Goal: Information Seeking & Learning: Learn about a topic

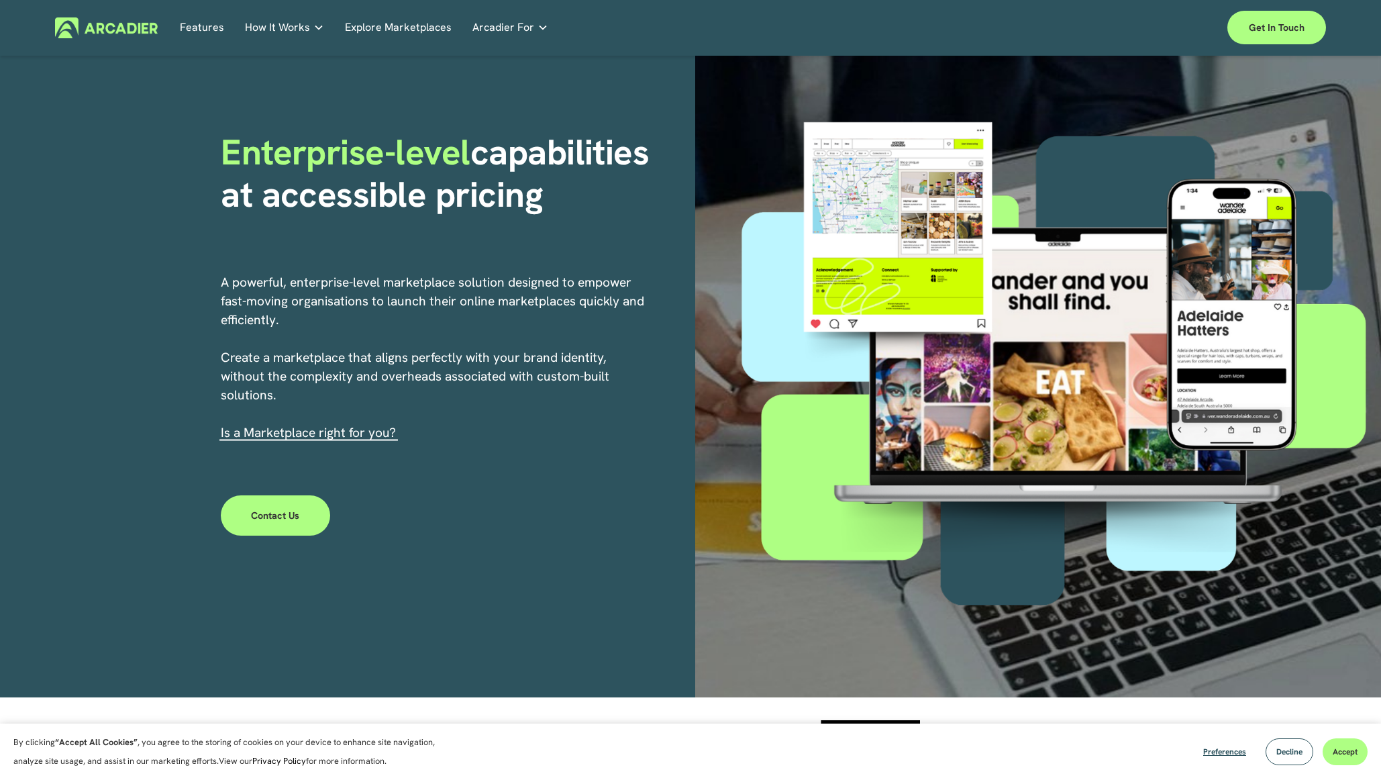
scroll to position [46, 0]
click at [392, 25] on link "Explore Marketplaces" at bounding box center [398, 27] width 107 height 21
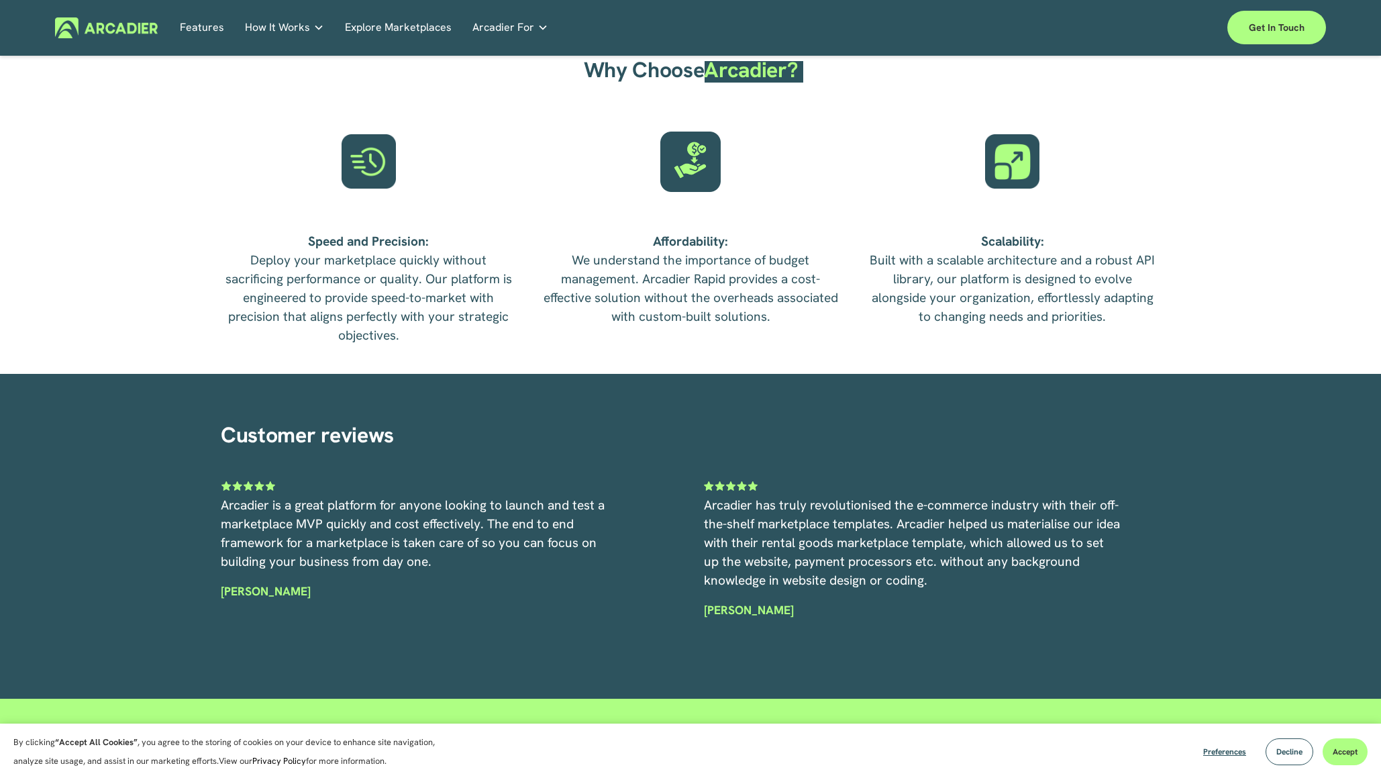
scroll to position [3980, 0]
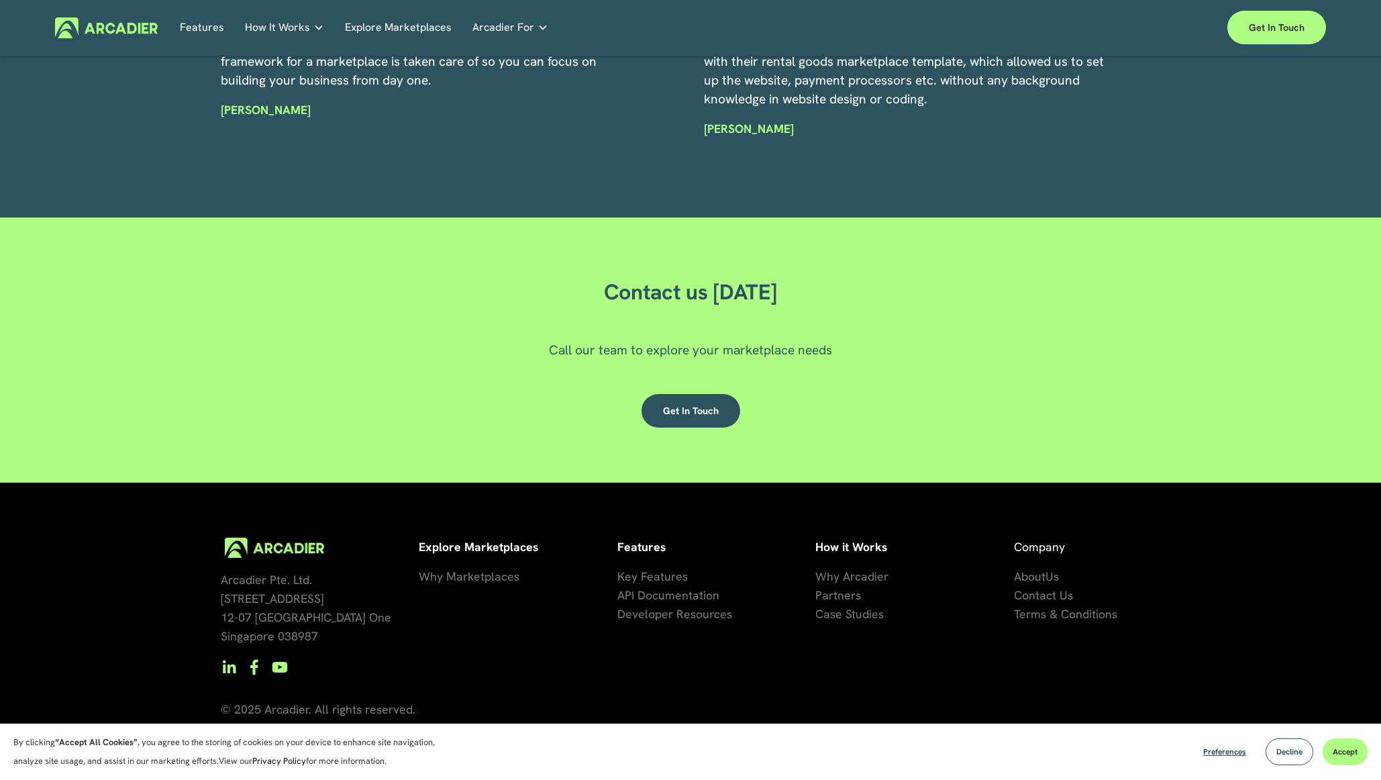
click at [665, 596] on span "API Documentation" at bounding box center [668, 594] width 102 height 15
click at [1039, 573] on span "About" at bounding box center [1030, 575] width 32 height 15
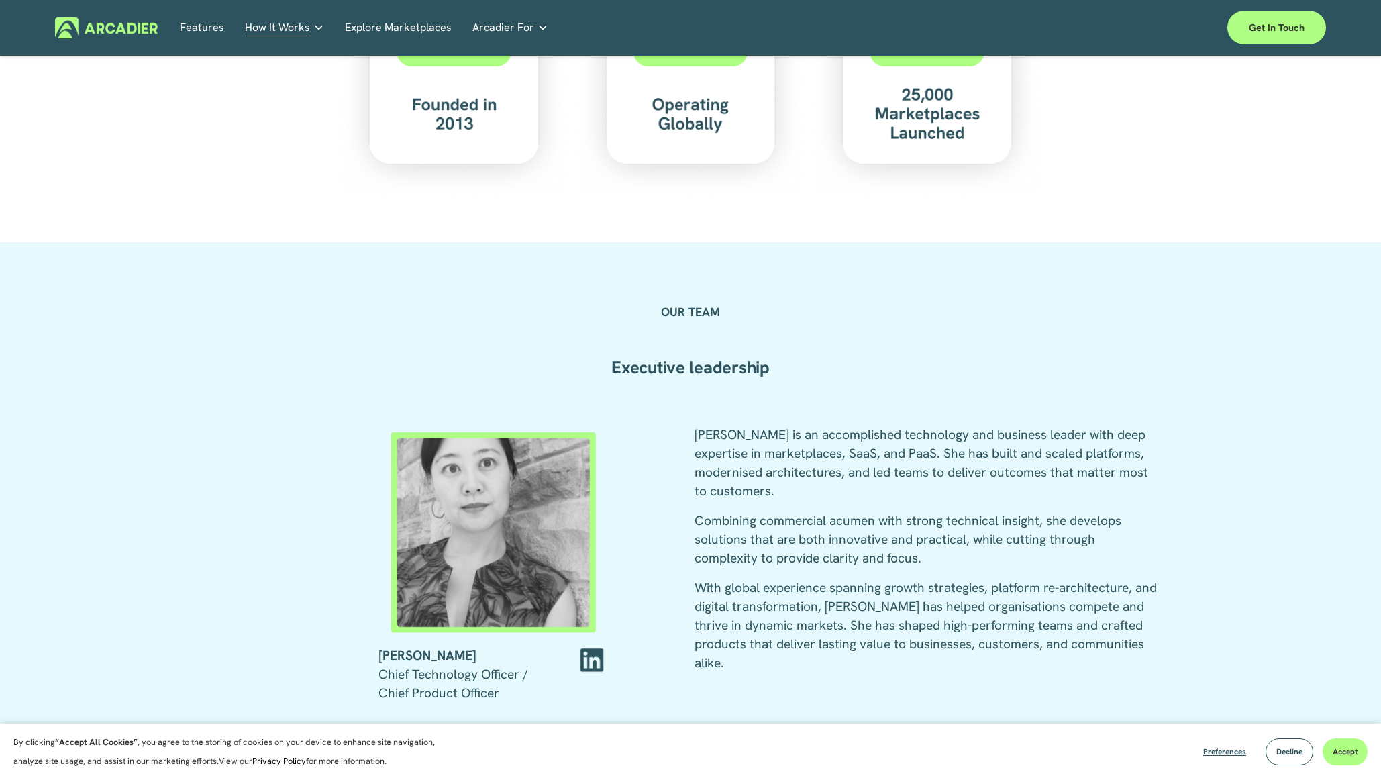
scroll to position [1828, 0]
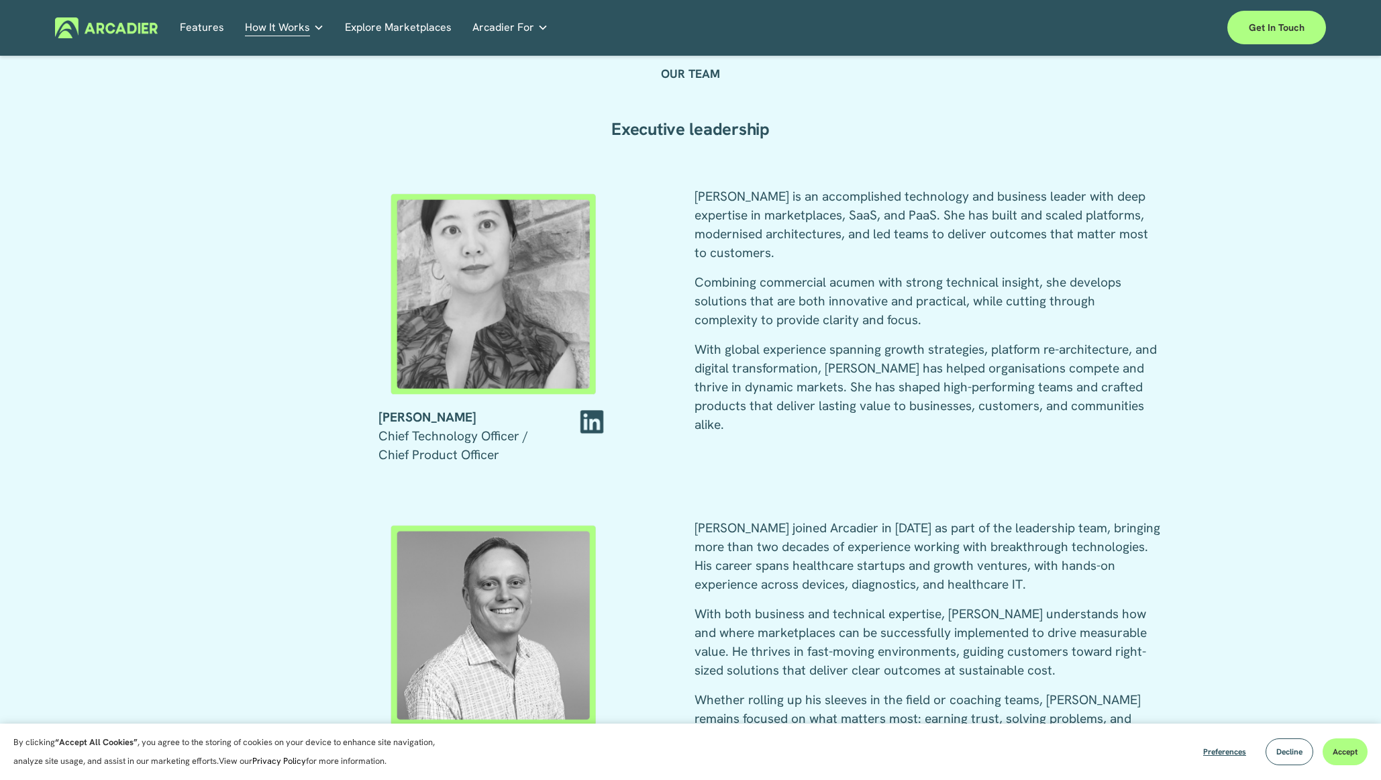
click at [594, 421] on div at bounding box center [592, 422] width 32 height 28
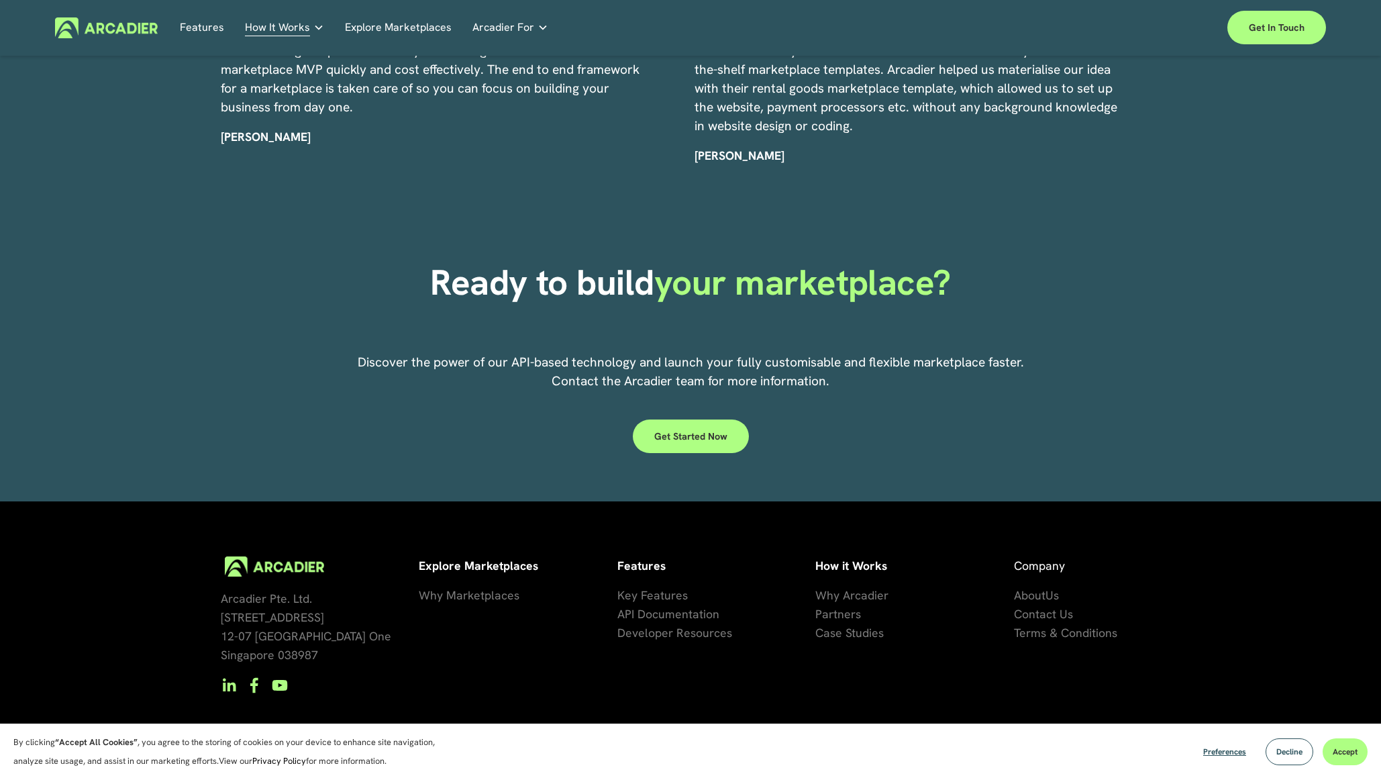
scroll to position [3404, 0]
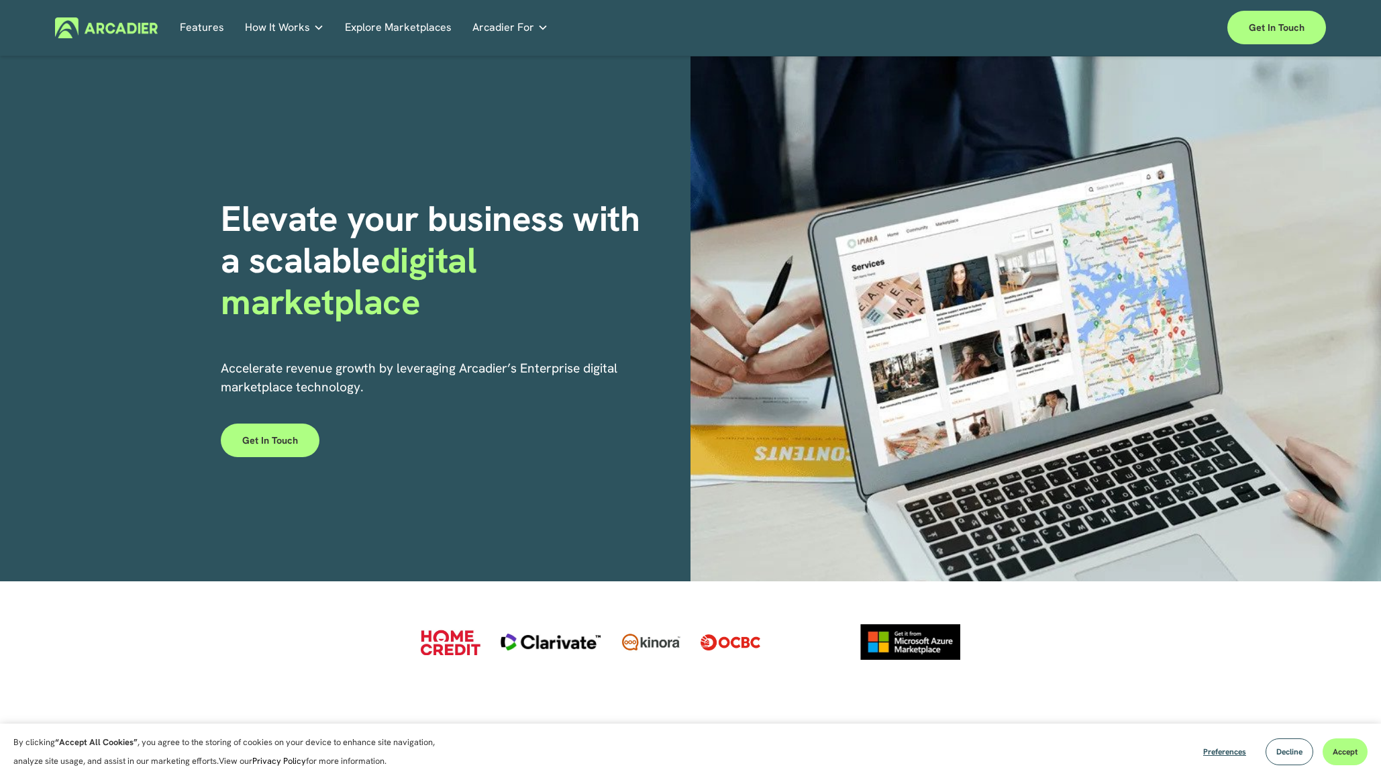
click at [134, 28] on img at bounding box center [106, 27] width 103 height 21
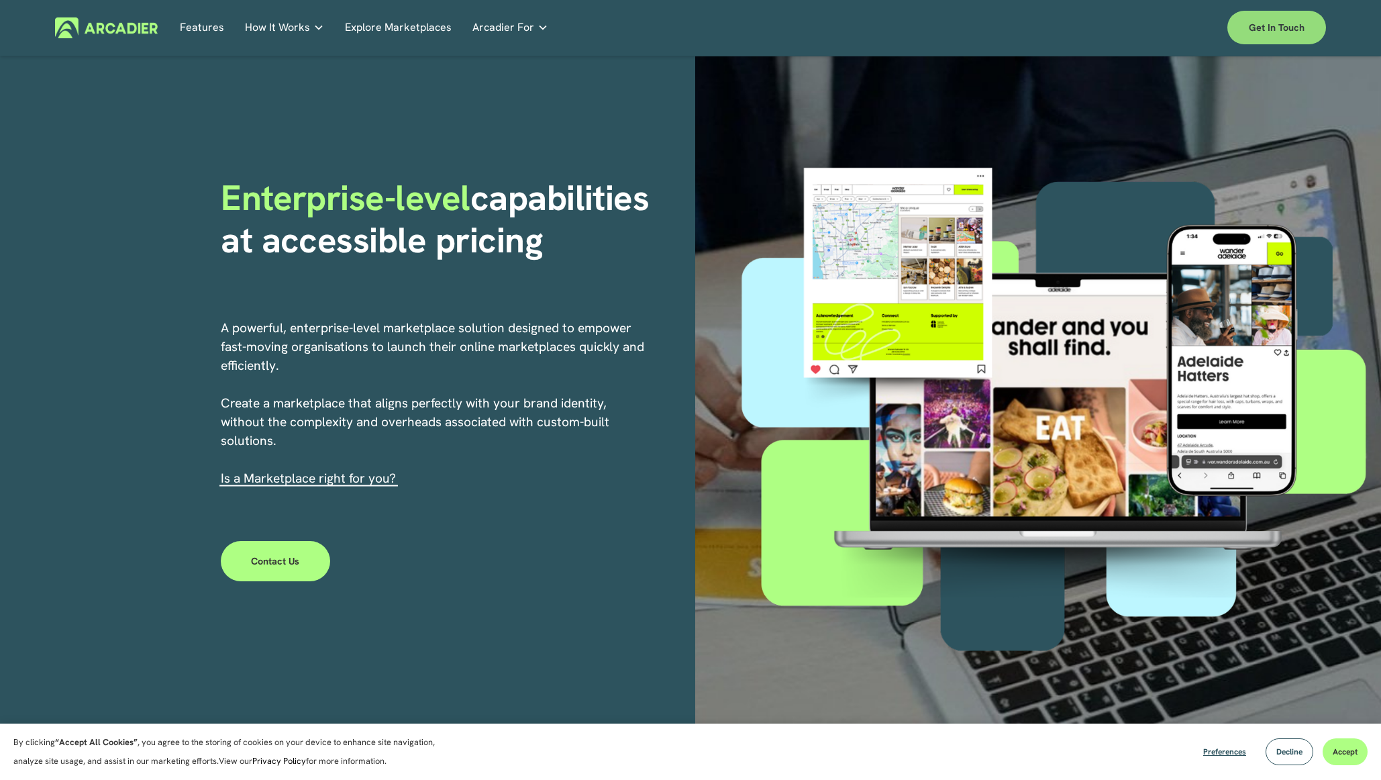
click at [1256, 32] on link "Get in touch" at bounding box center [1276, 28] width 99 height 34
